Goal: Find specific page/section: Find specific page/section

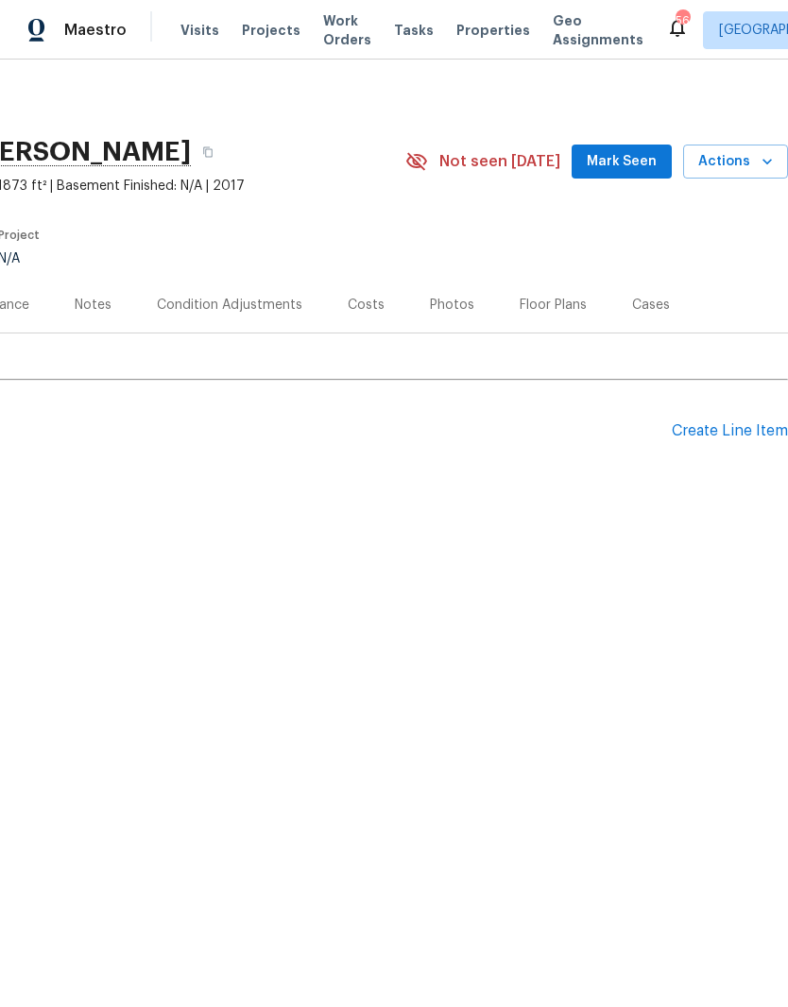
scroll to position [0, 280]
click at [765, 161] on icon "button" at bounding box center [766, 162] width 9 height 6
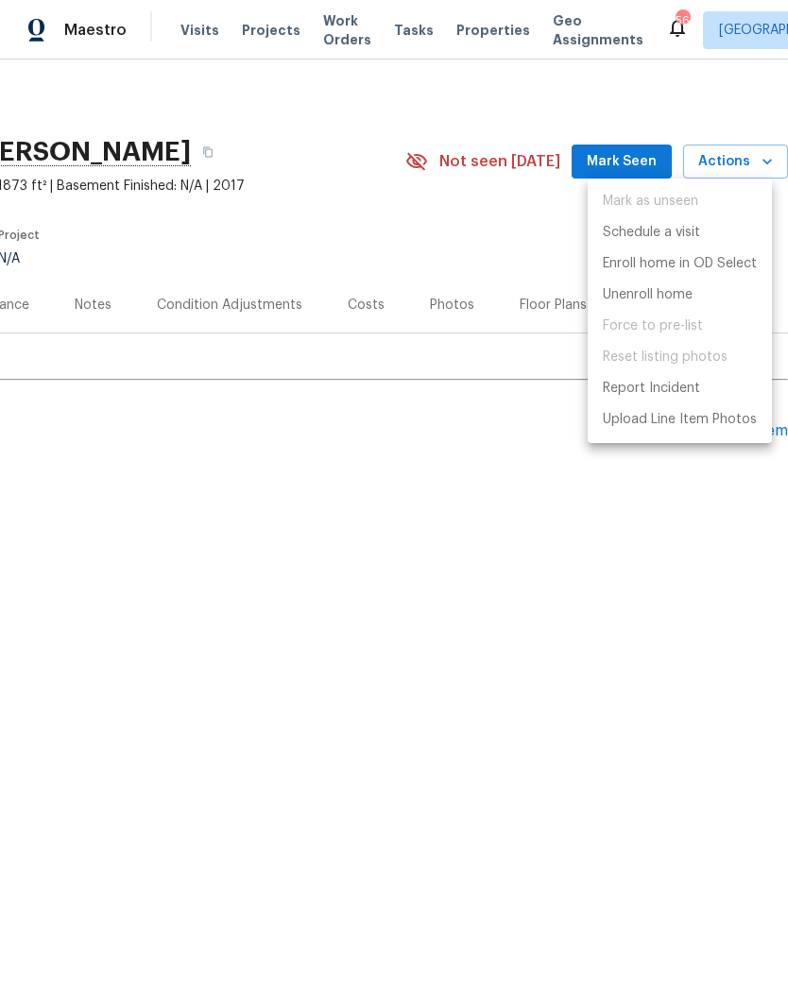
click at [140, 512] on div at bounding box center [394, 503] width 788 height 1007
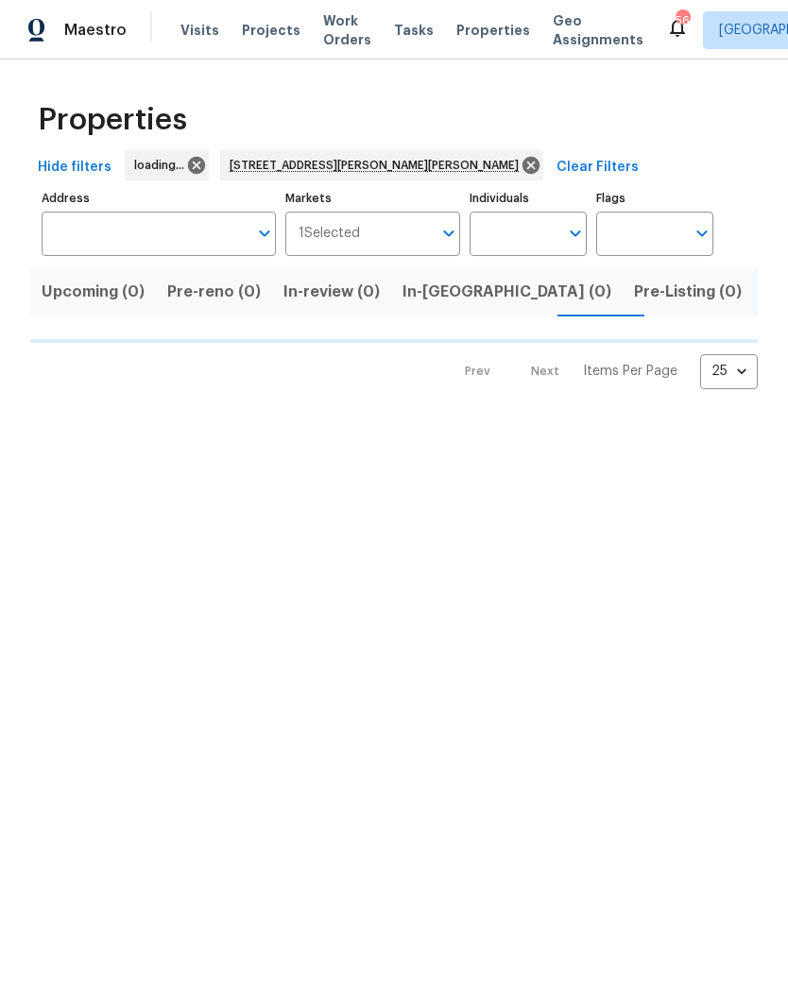
type input "[STREET_ADDRESS][PERSON_NAME][PERSON_NAME]"
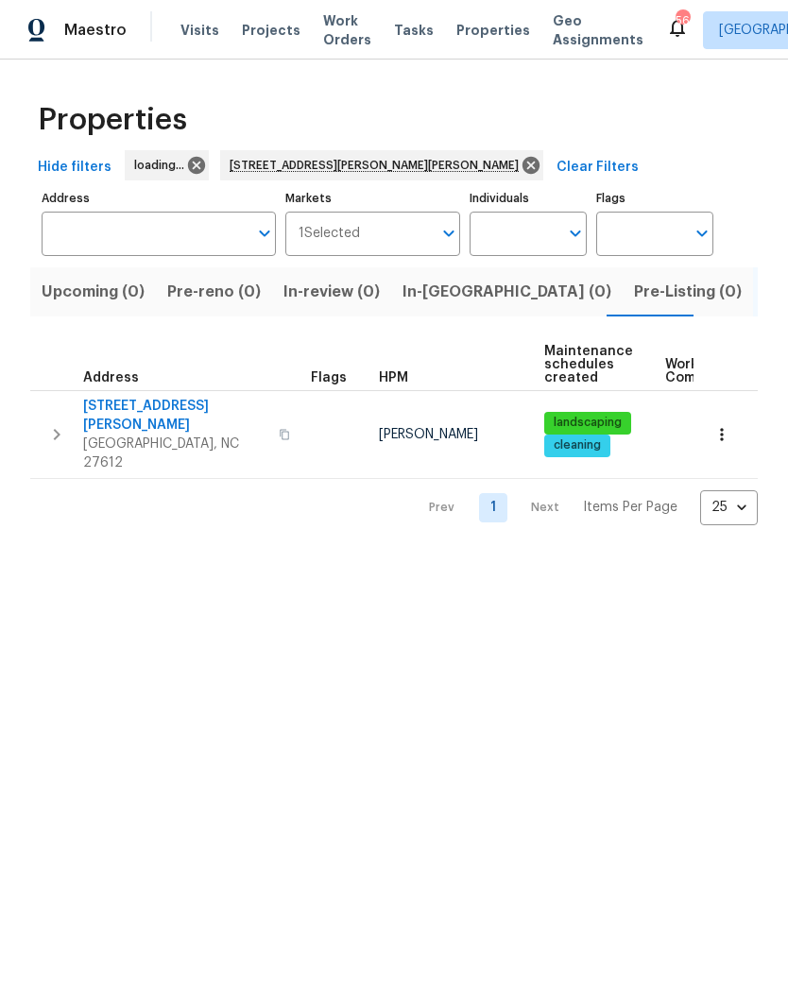
type input "[STREET_ADDRESS][PERSON_NAME][PERSON_NAME]"
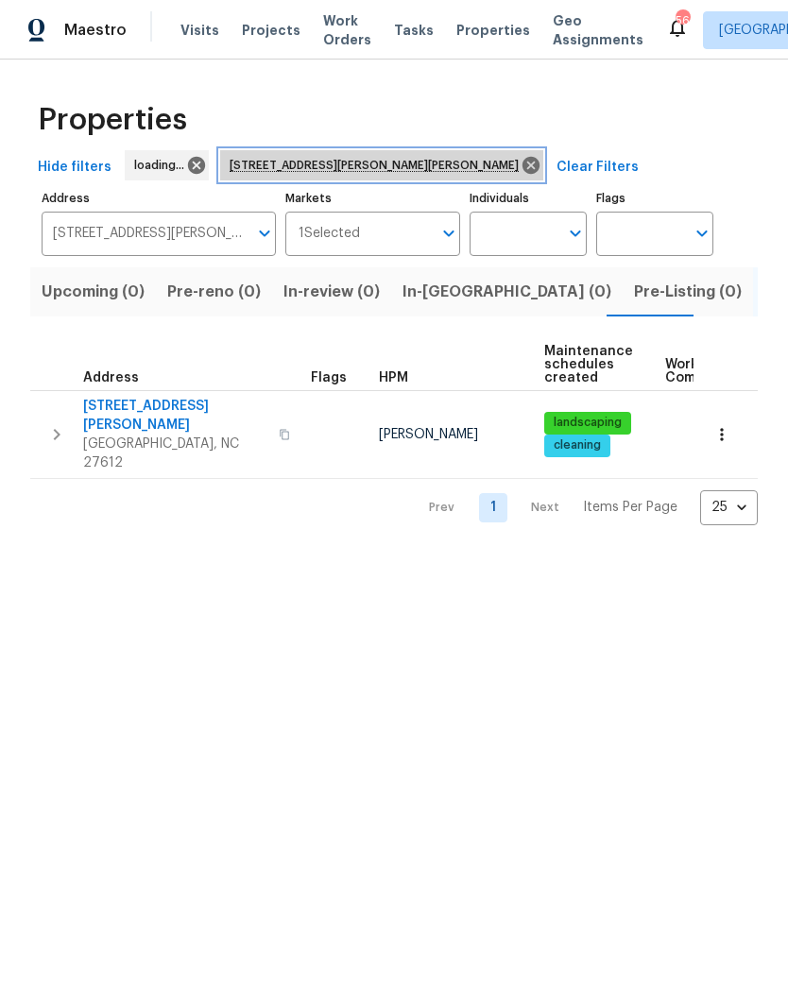
click at [522, 160] on icon at bounding box center [530, 165] width 17 height 17
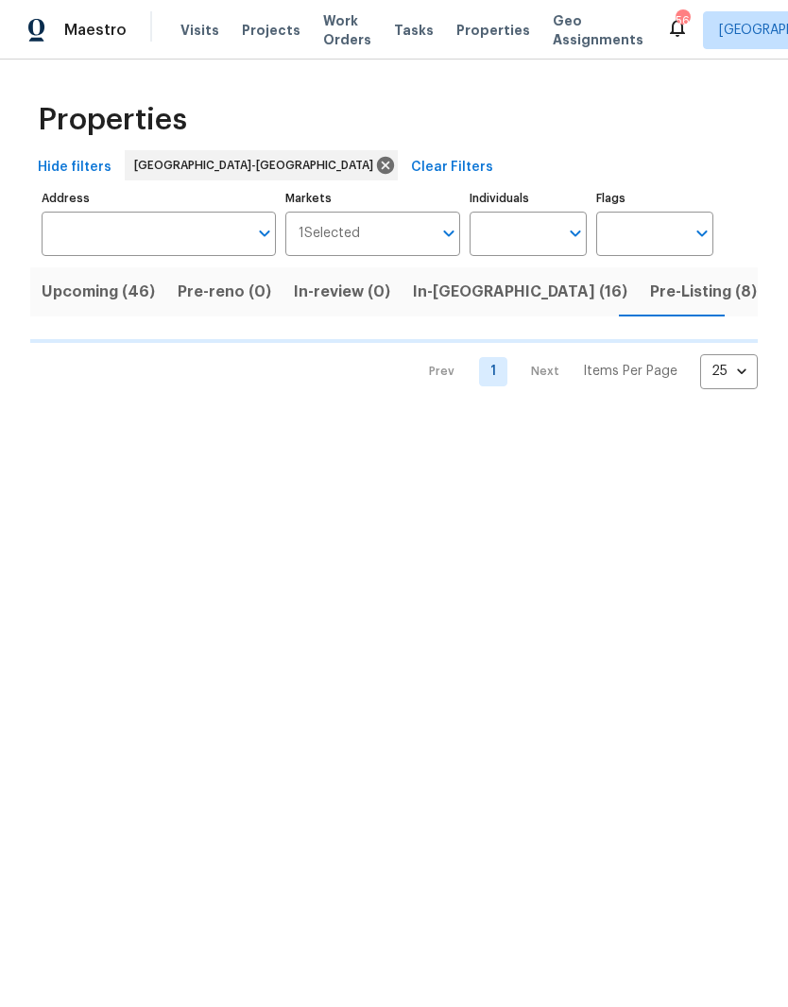
click at [187, 239] on input "Address" at bounding box center [145, 234] width 206 height 44
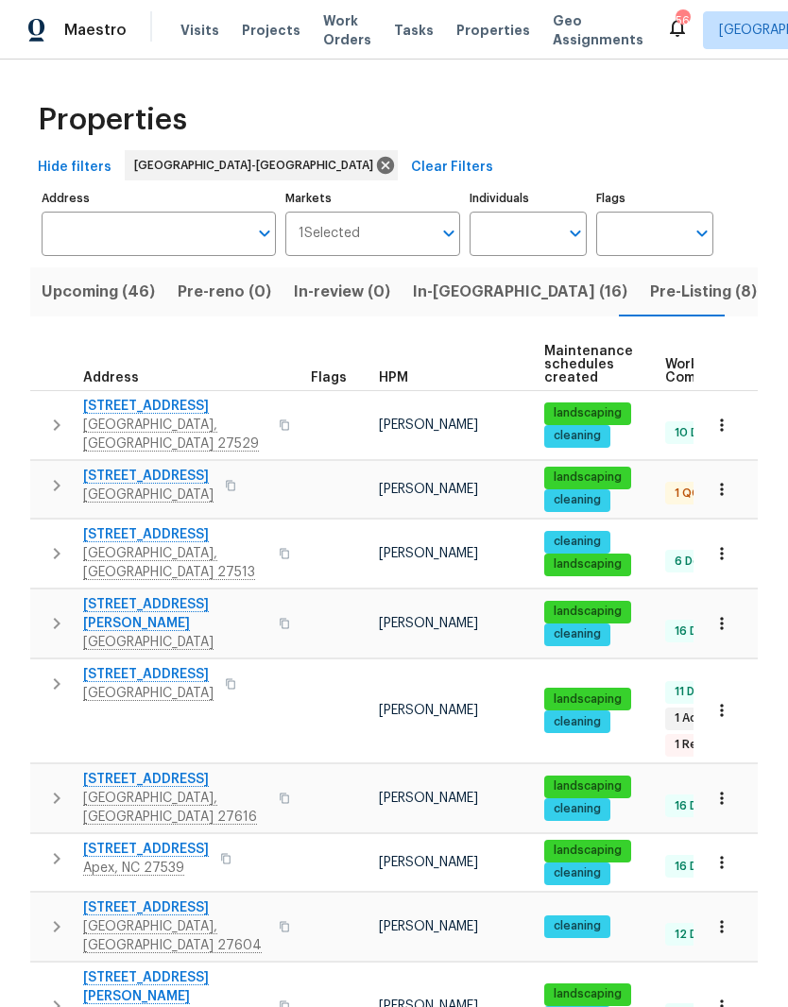
click at [194, 240] on input "Address" at bounding box center [145, 234] width 206 height 44
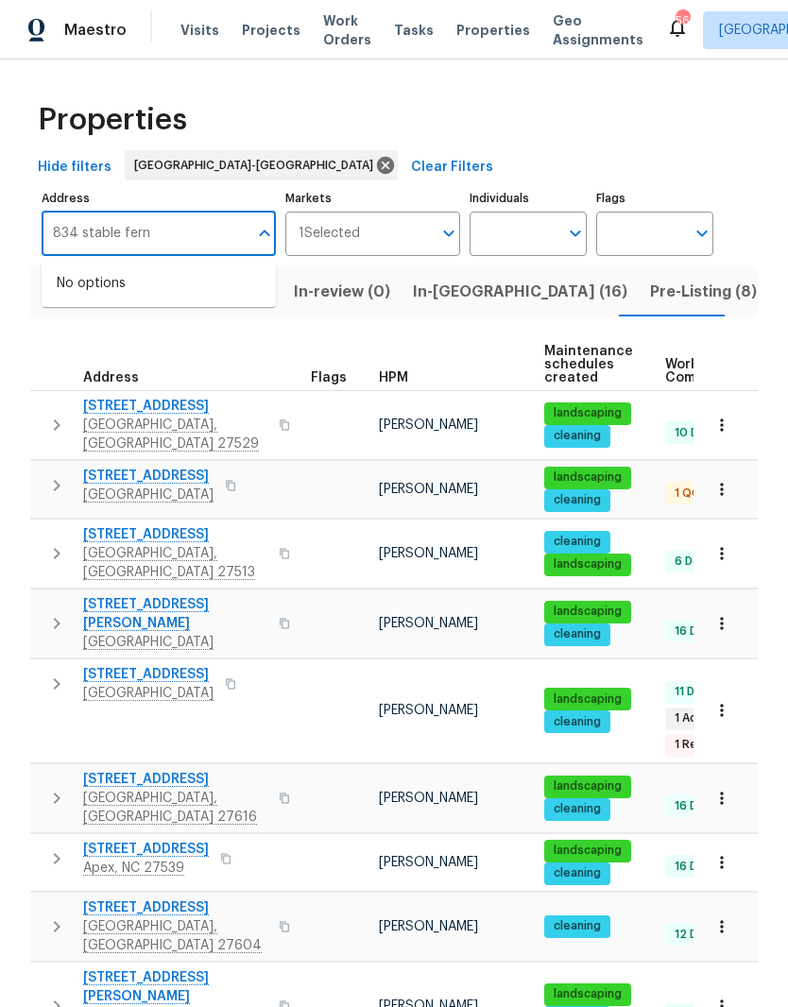
type input "834 stable fern"
click at [734, 422] on button "button" at bounding box center [722, 425] width 42 height 42
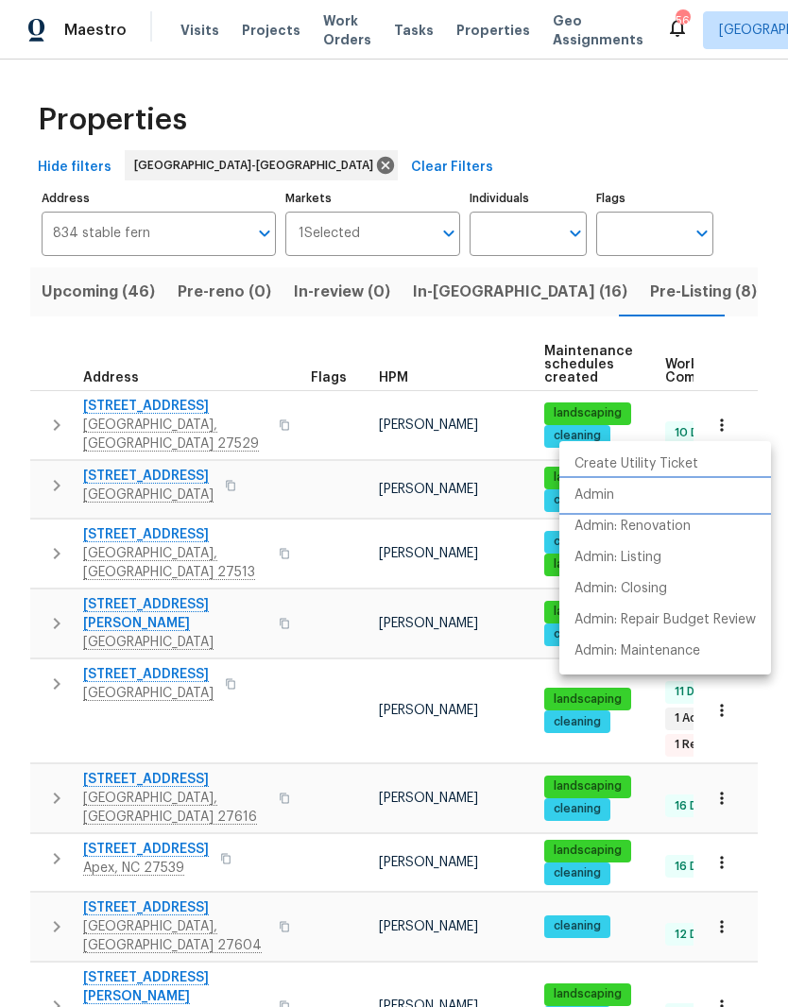
click at [670, 500] on li "Admin" at bounding box center [665, 495] width 212 height 31
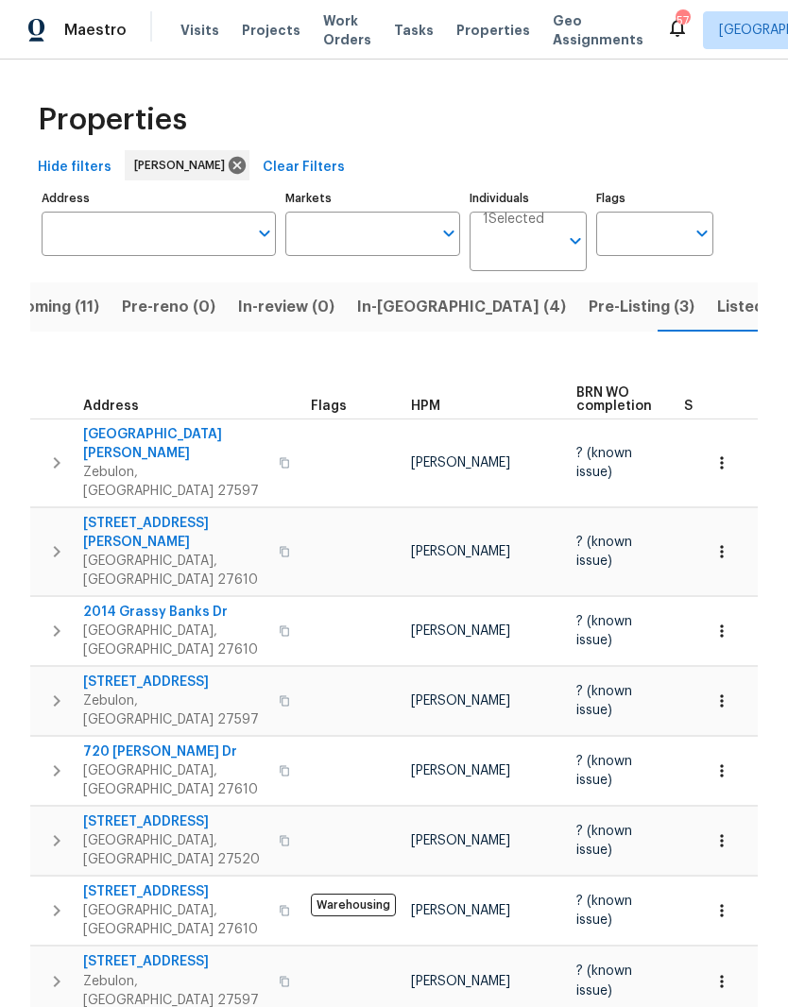
click at [67, 317] on span "Upcoming (11)" at bounding box center [46, 307] width 105 height 26
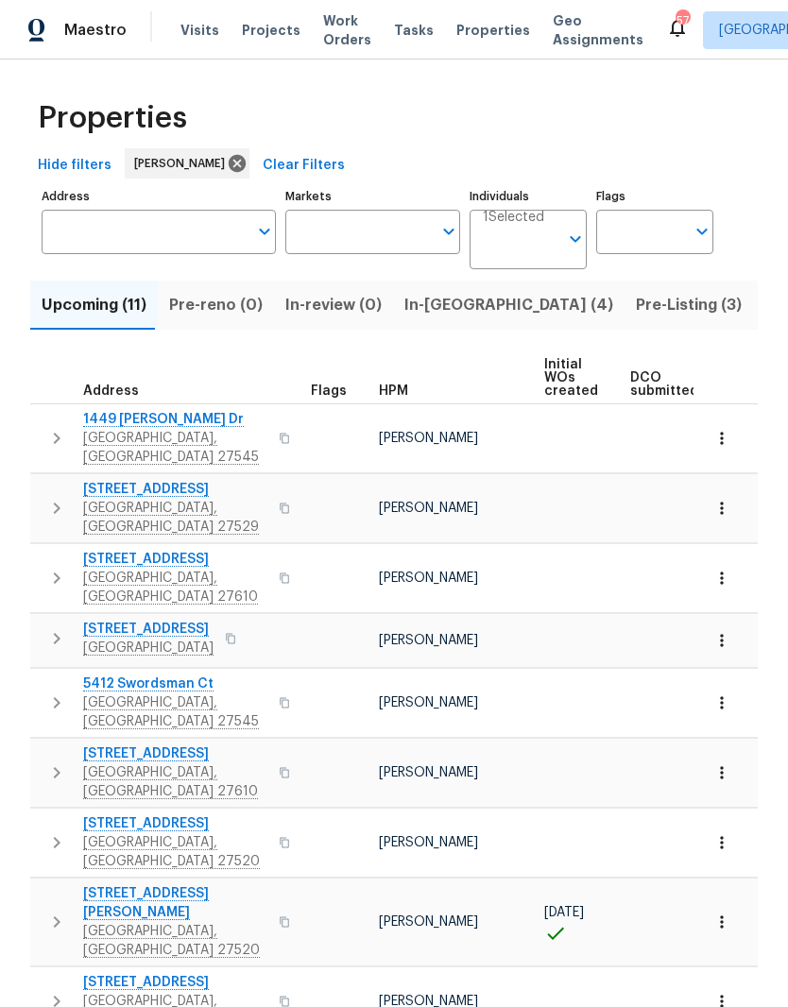
scroll to position [1, 0]
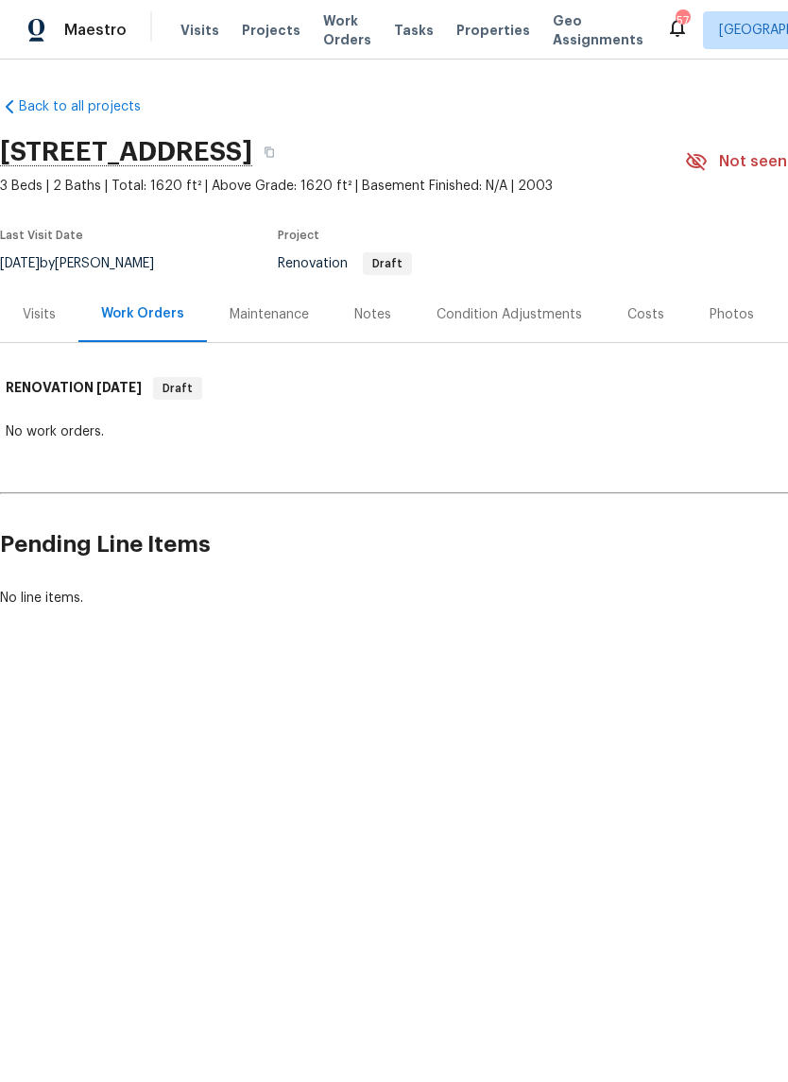
click at [640, 325] on div "Costs" at bounding box center [646, 314] width 82 height 56
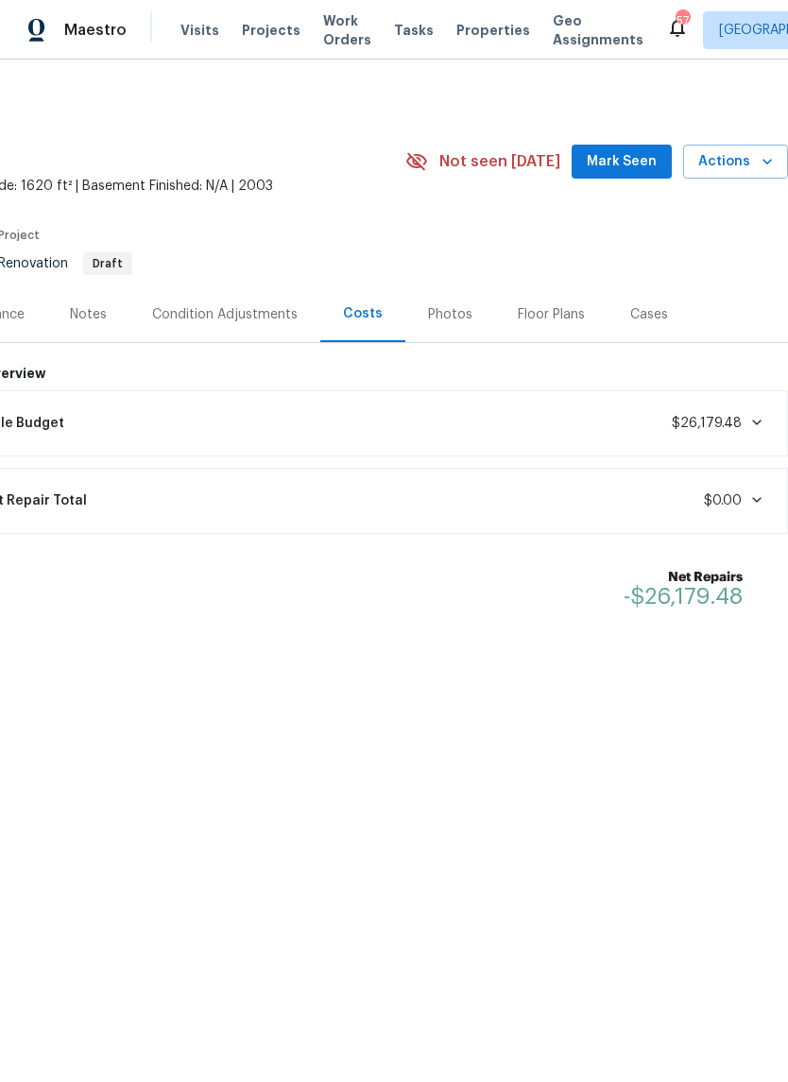
scroll to position [0, 280]
